Goal: Task Accomplishment & Management: Use online tool/utility

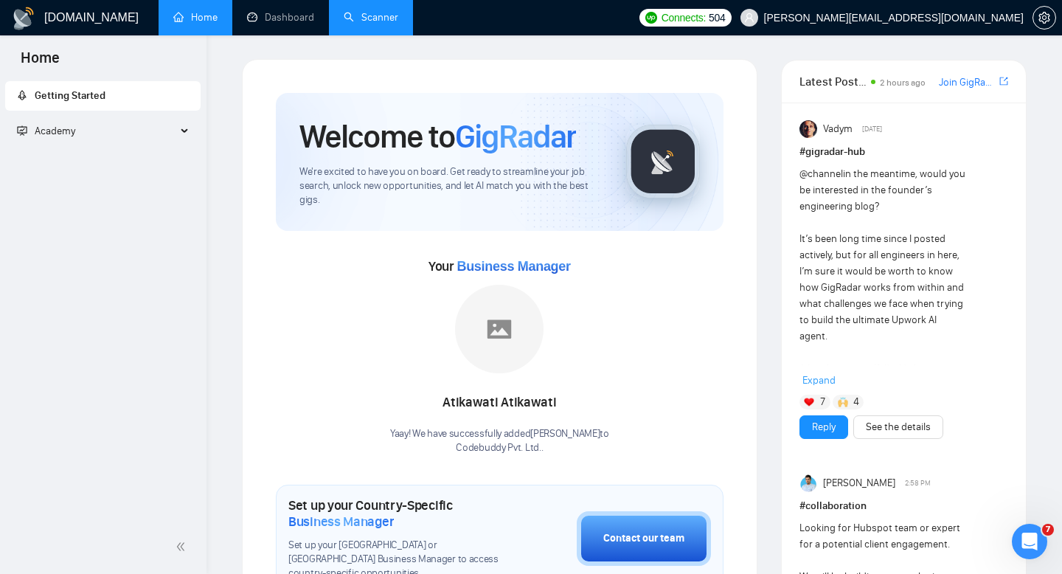
click at [364, 24] on link "Scanner" at bounding box center [371, 17] width 55 height 13
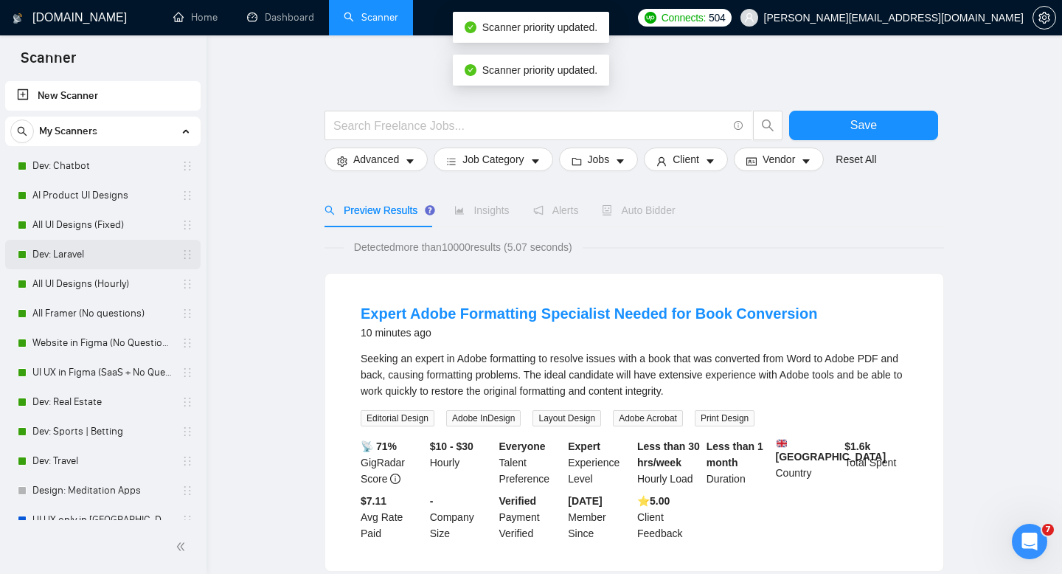
click at [69, 261] on link "Dev: Laravel" at bounding box center [102, 255] width 140 height 30
